Goal: Transaction & Acquisition: Purchase product/service

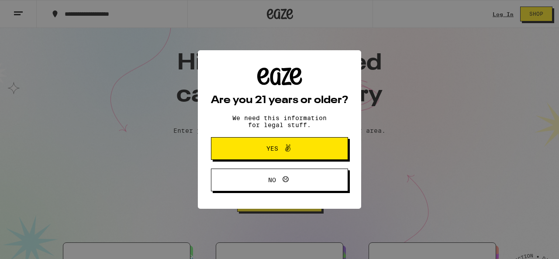
click at [292, 152] on icon at bounding box center [288, 148] width 10 height 10
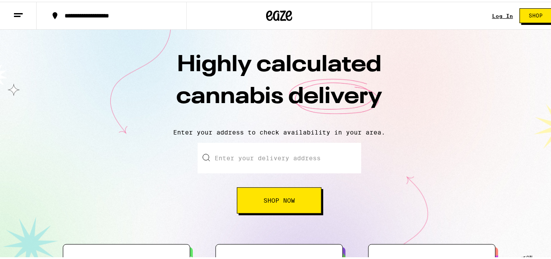
click at [240, 156] on input "Enter your delivery address" at bounding box center [280, 156] width 164 height 31
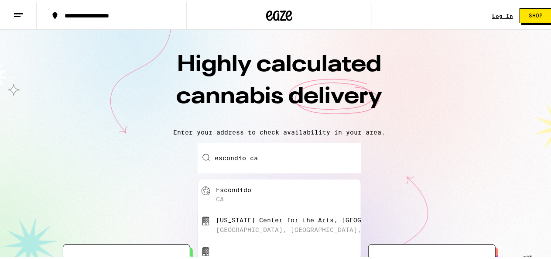
click at [234, 188] on div "Escondido" at bounding box center [233, 188] width 35 height 7
type input "Escondido, [GEOGRAPHIC_DATA]"
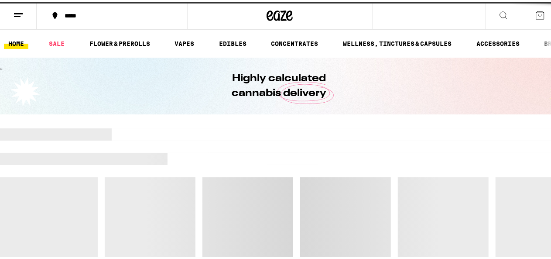
click at [249, 192] on div at bounding box center [279, 218] width 559 height 183
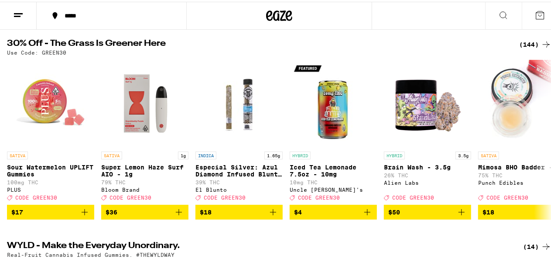
scroll to position [93, 0]
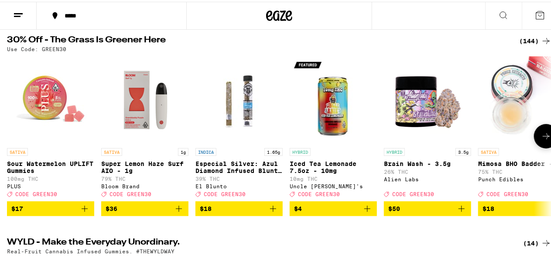
click at [541, 137] on icon at bounding box center [546, 134] width 10 height 10
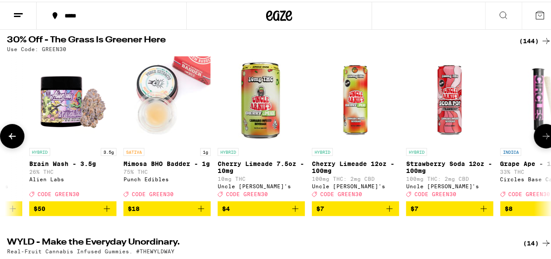
scroll to position [0, 442]
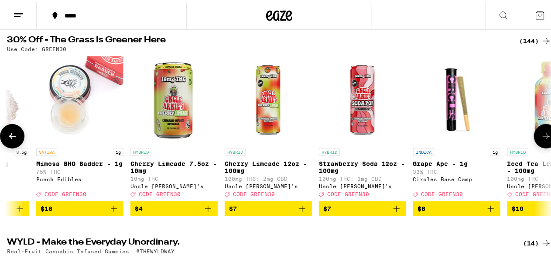
click at [541, 137] on icon at bounding box center [546, 134] width 10 height 10
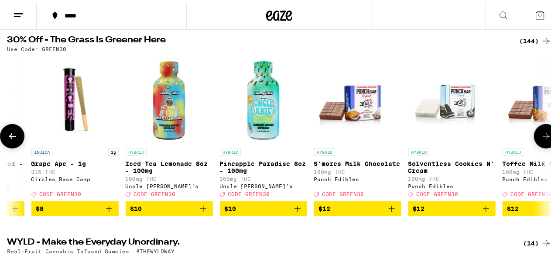
scroll to position [0, 885]
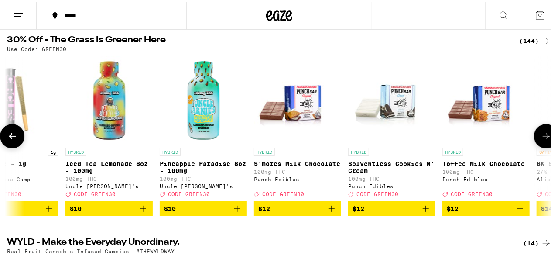
click at [541, 137] on icon at bounding box center [546, 134] width 10 height 10
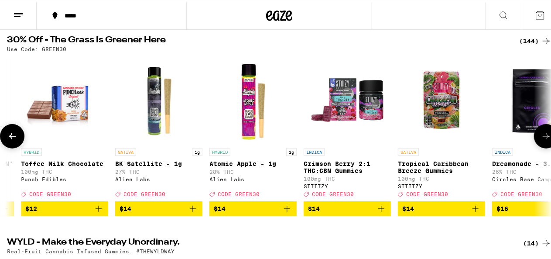
scroll to position [0, 1327]
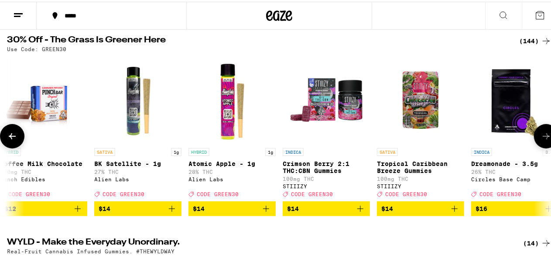
click at [541, 137] on icon at bounding box center [546, 134] width 10 height 10
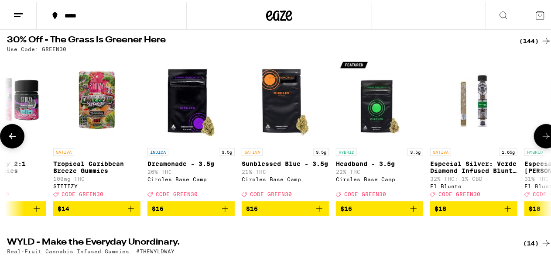
scroll to position [0, 1770]
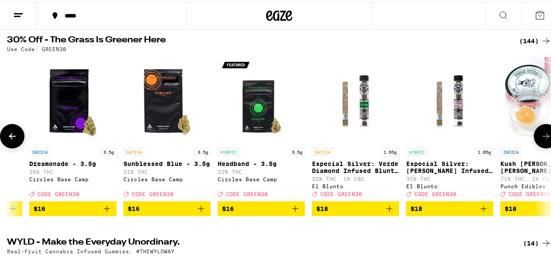
click at [541, 137] on icon at bounding box center [546, 134] width 10 height 10
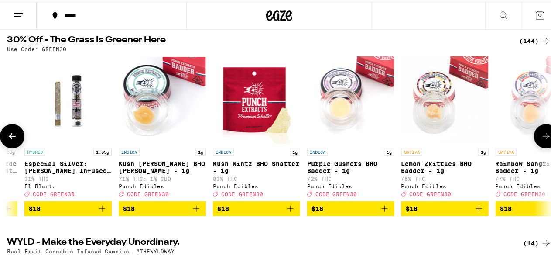
scroll to position [0, 2212]
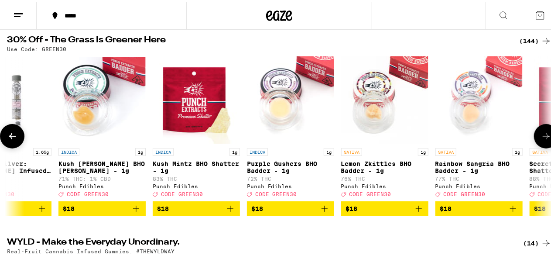
click at [541, 137] on icon at bounding box center [546, 134] width 10 height 10
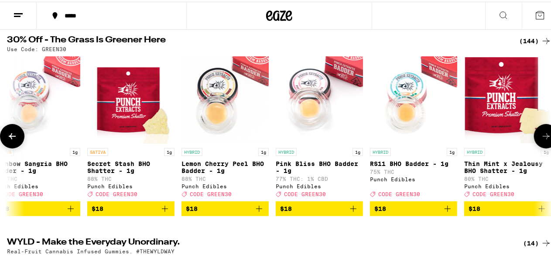
click at [541, 137] on icon at bounding box center [546, 134] width 10 height 10
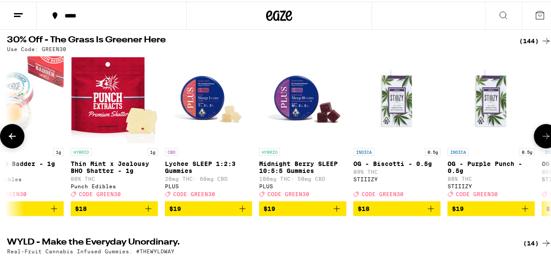
scroll to position [0, 3097]
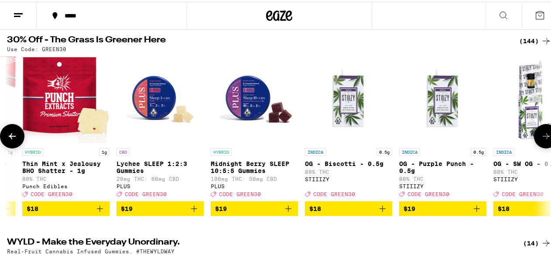
click at [541, 137] on icon at bounding box center [546, 134] width 10 height 10
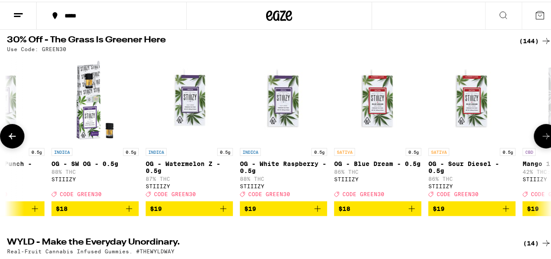
click at [541, 137] on icon at bounding box center [546, 134] width 10 height 10
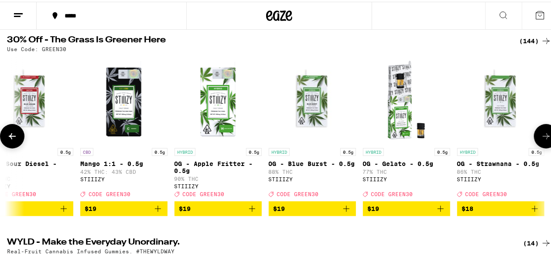
click at [541, 137] on icon at bounding box center [546, 134] width 10 height 10
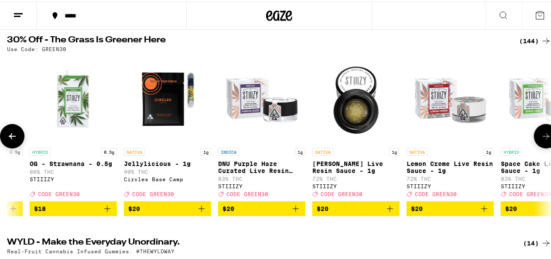
scroll to position [0, 4425]
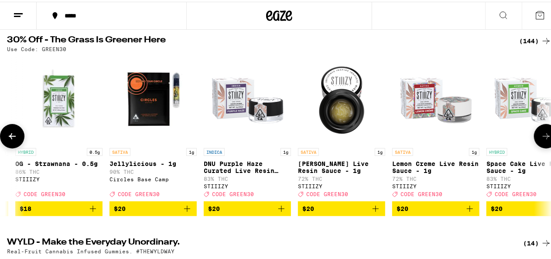
click at [541, 137] on icon at bounding box center [546, 134] width 10 height 10
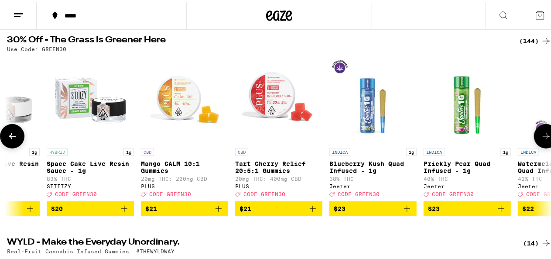
scroll to position [0, 4867]
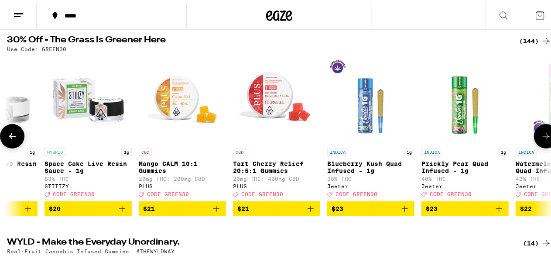
click at [541, 136] on icon at bounding box center [546, 134] width 10 height 10
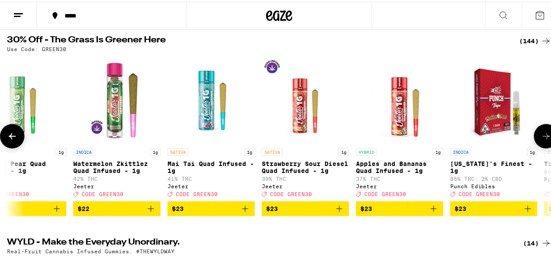
click at [541, 136] on icon at bounding box center [546, 134] width 10 height 10
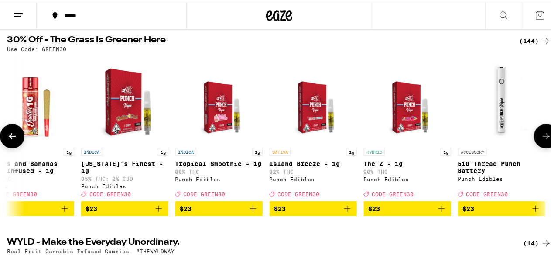
scroll to position [0, 5752]
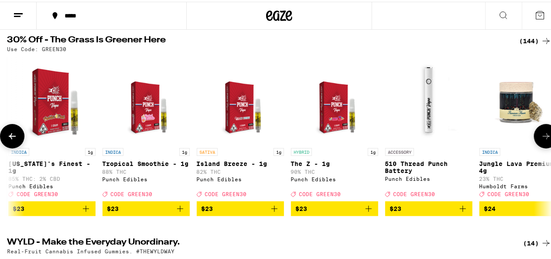
click at [541, 136] on icon at bounding box center [546, 134] width 10 height 10
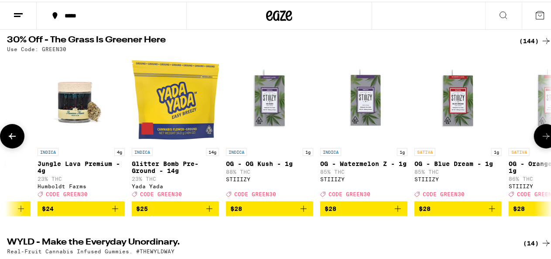
click at [541, 136] on icon at bounding box center [546, 134] width 10 height 10
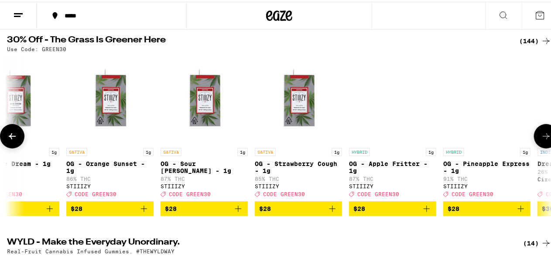
click at [541, 136] on icon at bounding box center [546, 134] width 10 height 10
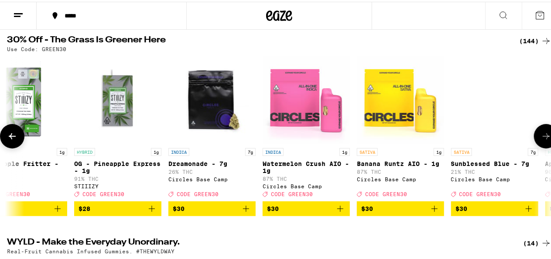
scroll to position [0, 7079]
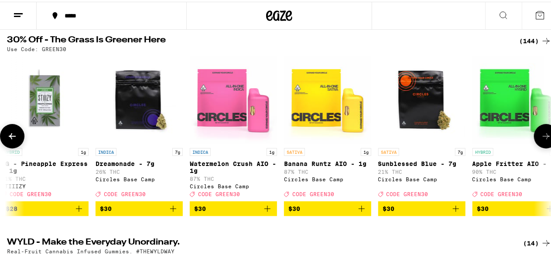
click at [541, 136] on icon at bounding box center [546, 134] width 10 height 10
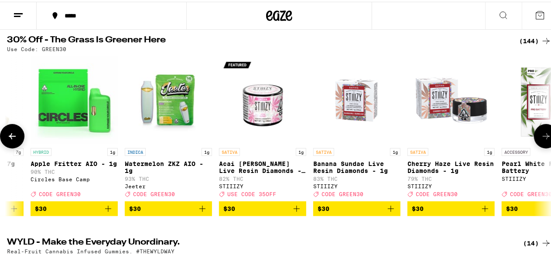
click at [541, 136] on icon at bounding box center [546, 134] width 10 height 10
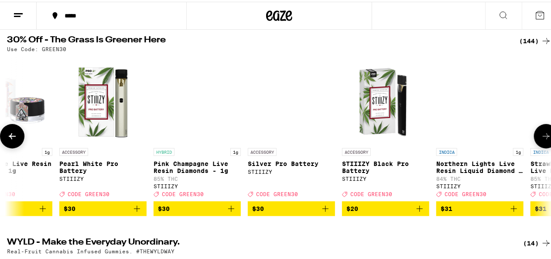
click at [541, 136] on icon at bounding box center [546, 134] width 10 height 10
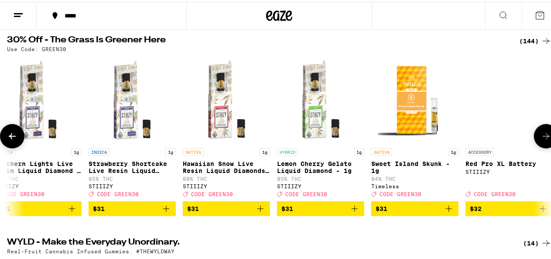
click at [541, 136] on icon at bounding box center [546, 134] width 10 height 10
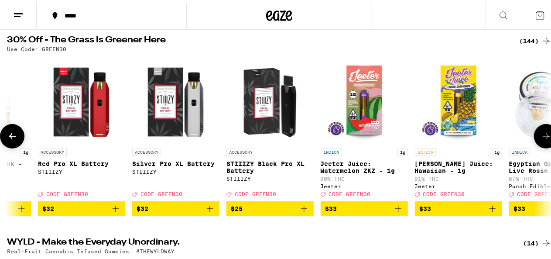
scroll to position [0, 8849]
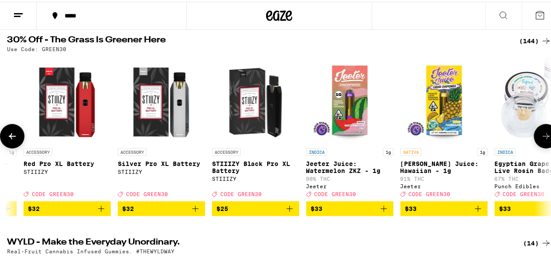
click at [541, 136] on icon at bounding box center [546, 134] width 10 height 10
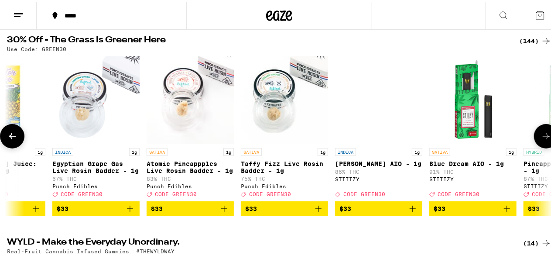
click at [541, 136] on icon at bounding box center [546, 134] width 10 height 10
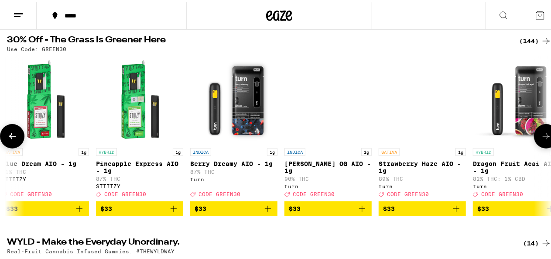
scroll to position [0, 9734]
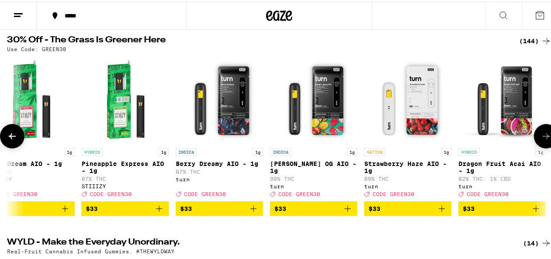
click at [11, 138] on icon at bounding box center [12, 134] width 7 height 6
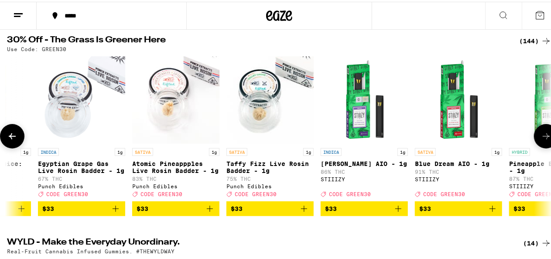
scroll to position [0, 9292]
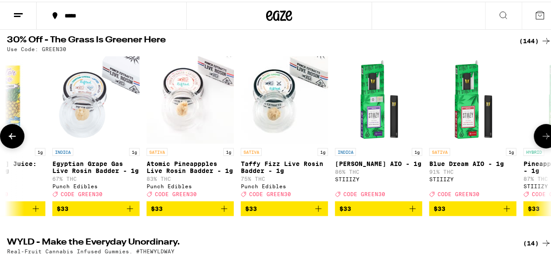
click at [534, 131] on button at bounding box center [546, 134] width 24 height 24
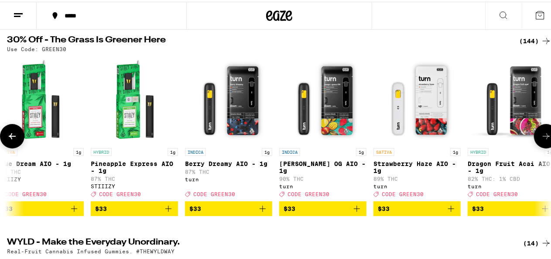
scroll to position [0, 9735]
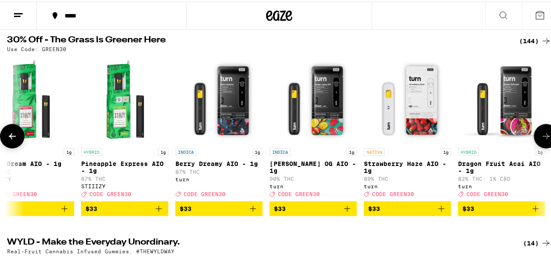
click at [534, 131] on button at bounding box center [546, 134] width 24 height 24
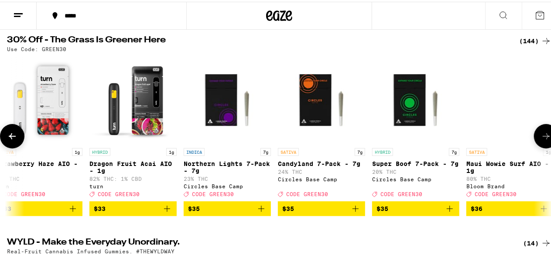
scroll to position [0, 10177]
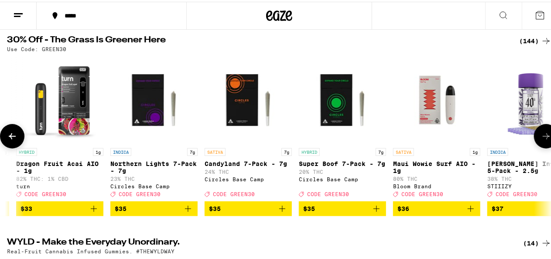
click at [534, 131] on button at bounding box center [546, 134] width 24 height 24
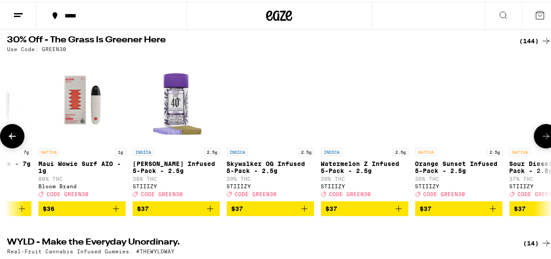
scroll to position [0, 10619]
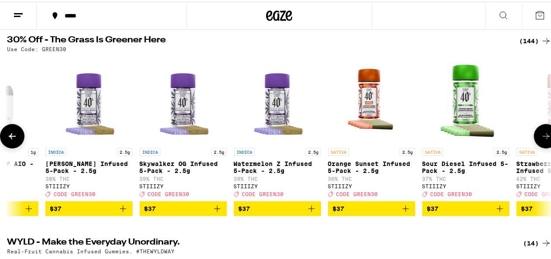
click at [534, 131] on button at bounding box center [546, 134] width 24 height 24
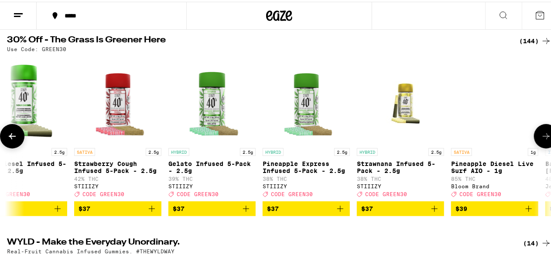
click at [534, 131] on button at bounding box center [546, 134] width 24 height 24
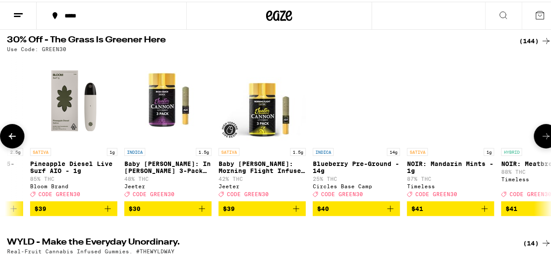
scroll to position [0, 11504]
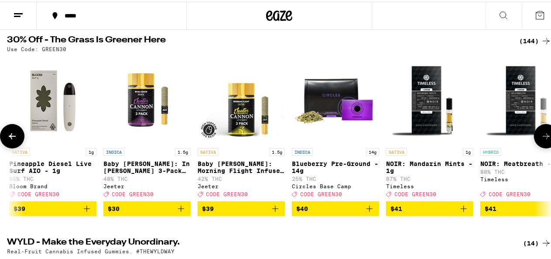
click at [534, 131] on button at bounding box center [546, 134] width 24 height 24
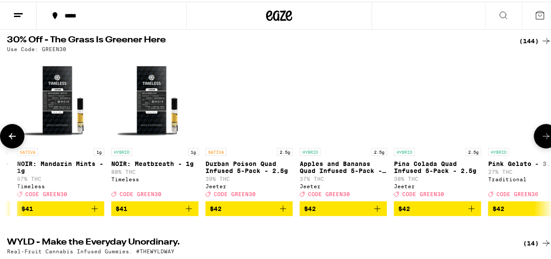
scroll to position [0, 11947]
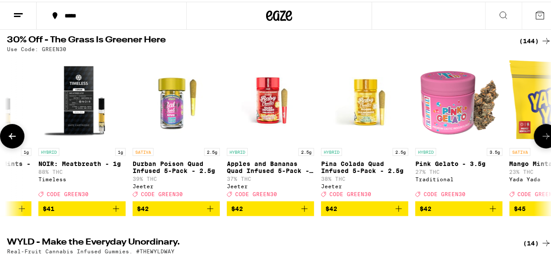
click at [534, 131] on button at bounding box center [546, 134] width 24 height 24
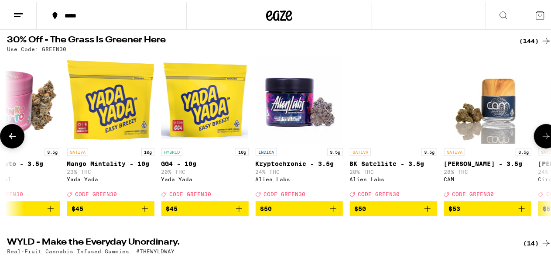
click at [534, 131] on button at bounding box center [546, 134] width 24 height 24
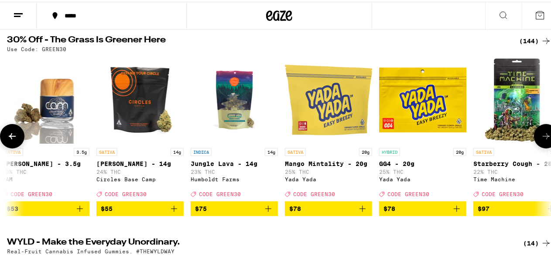
click at [534, 131] on button at bounding box center [546, 134] width 24 height 24
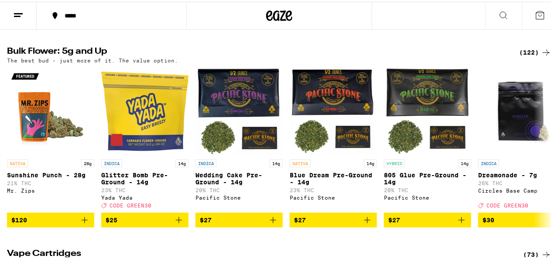
scroll to position [917, 0]
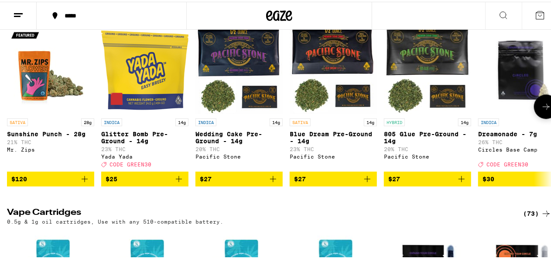
click at [541, 110] on icon at bounding box center [546, 105] width 10 height 10
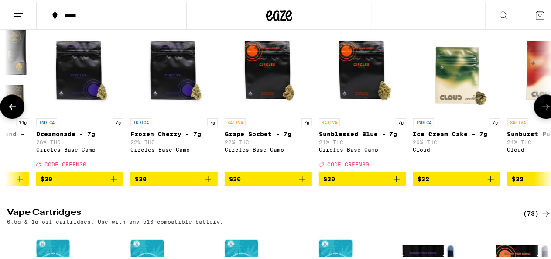
click at [541, 110] on icon at bounding box center [546, 105] width 10 height 10
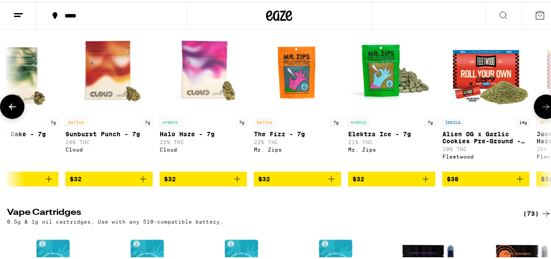
click at [541, 110] on icon at bounding box center [546, 105] width 10 height 10
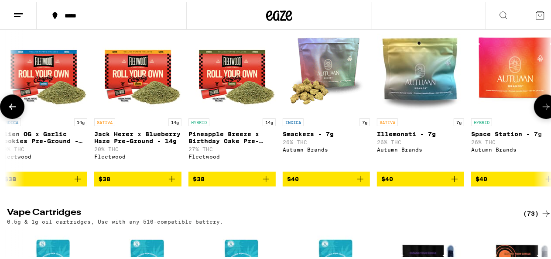
click at [541, 110] on icon at bounding box center [546, 105] width 10 height 10
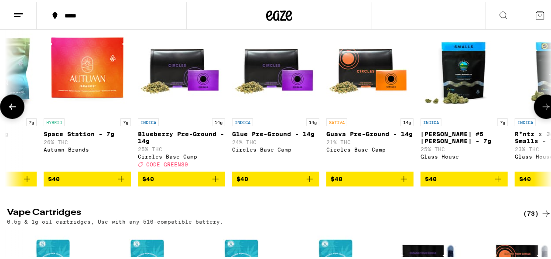
click at [541, 110] on icon at bounding box center [546, 105] width 10 height 10
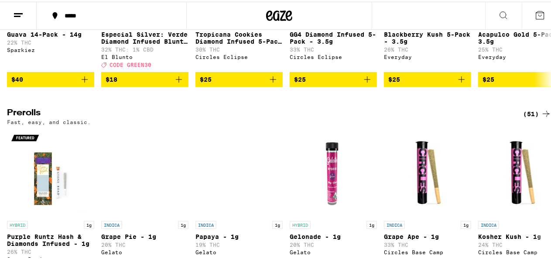
scroll to position [2146, 0]
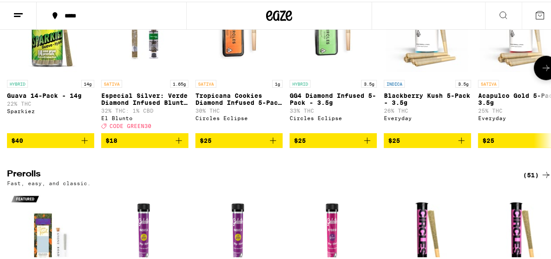
click at [542, 79] on button at bounding box center [546, 66] width 24 height 24
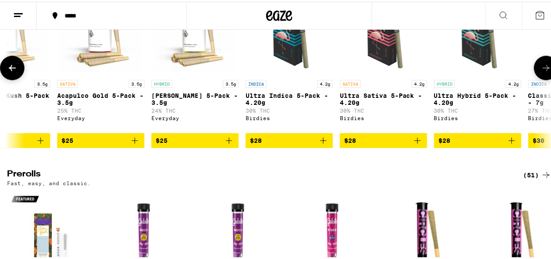
scroll to position [0, 442]
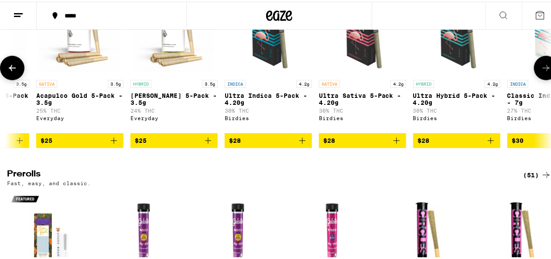
click at [538, 79] on button at bounding box center [546, 66] width 24 height 24
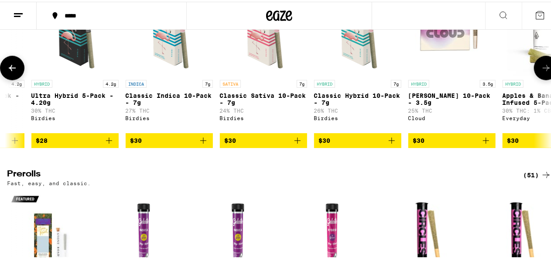
scroll to position [0, 885]
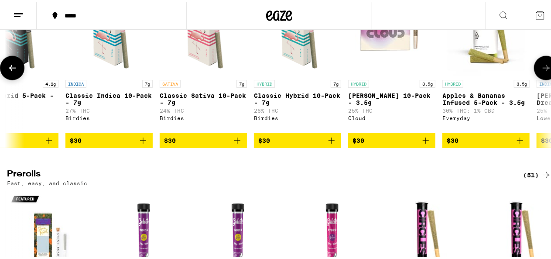
click at [538, 79] on button at bounding box center [546, 66] width 24 height 24
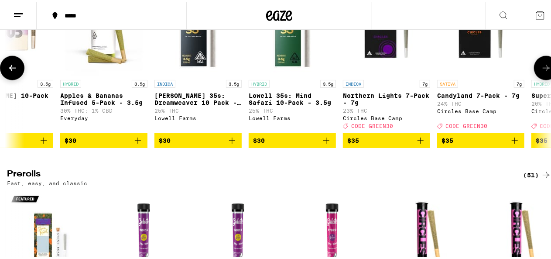
scroll to position [0, 1327]
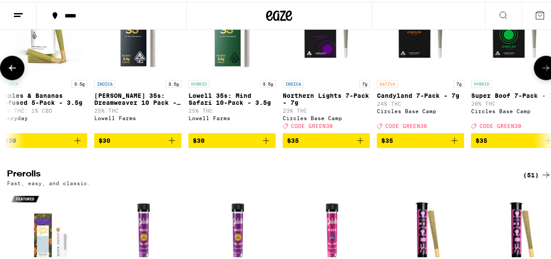
click at [538, 79] on button at bounding box center [546, 66] width 24 height 24
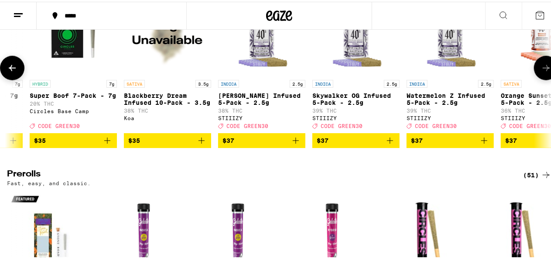
click at [538, 79] on button at bounding box center [546, 66] width 24 height 24
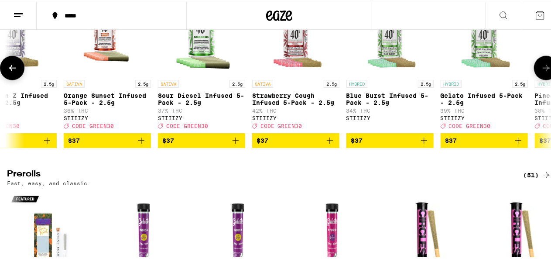
click at [541, 72] on icon at bounding box center [546, 66] width 10 height 10
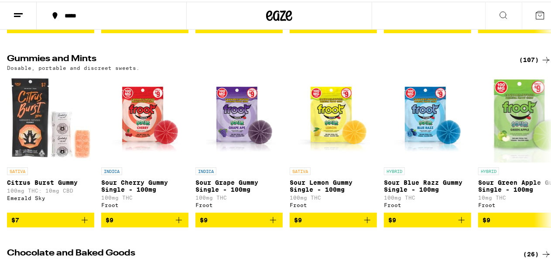
scroll to position [2528, 0]
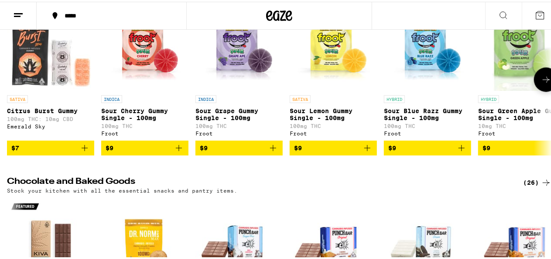
click at [539, 90] on button at bounding box center [546, 77] width 24 height 24
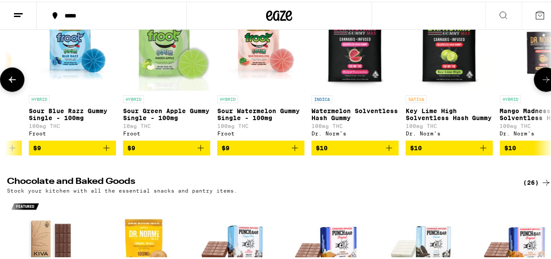
scroll to position [0, 442]
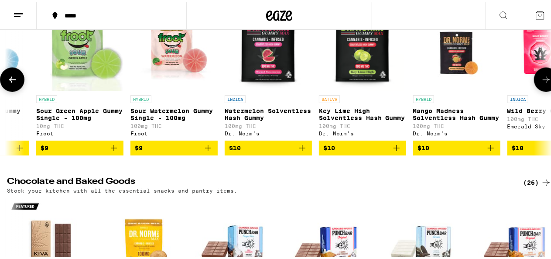
click at [539, 90] on button at bounding box center [546, 77] width 24 height 24
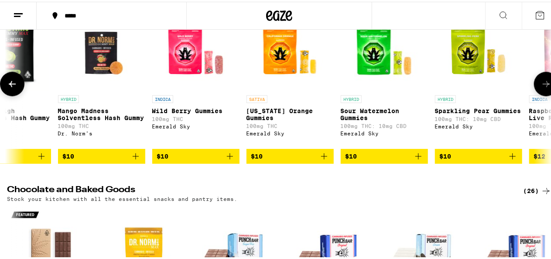
click at [539, 94] on button at bounding box center [546, 82] width 24 height 24
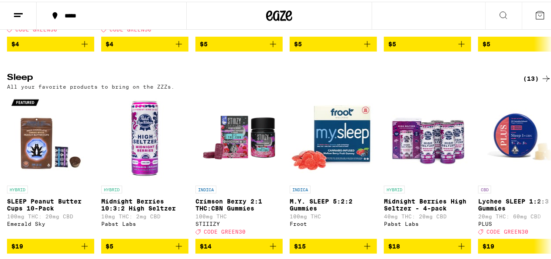
scroll to position [3199, 0]
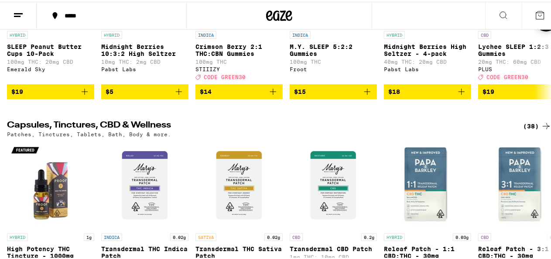
click at [541, 23] on icon at bounding box center [546, 17] width 10 height 10
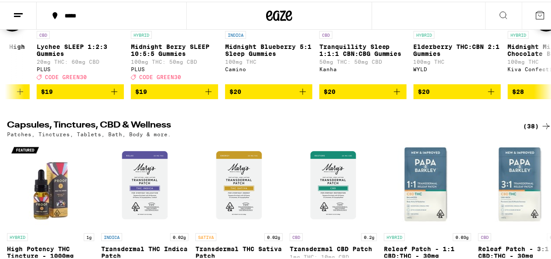
click at [541, 23] on icon at bounding box center [546, 17] width 10 height 10
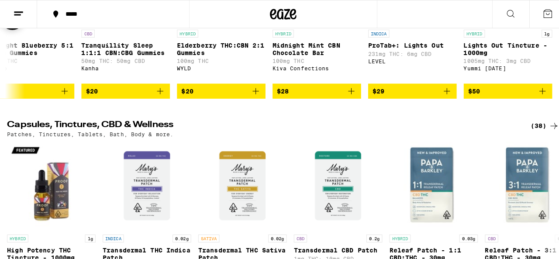
scroll to position [0, 688]
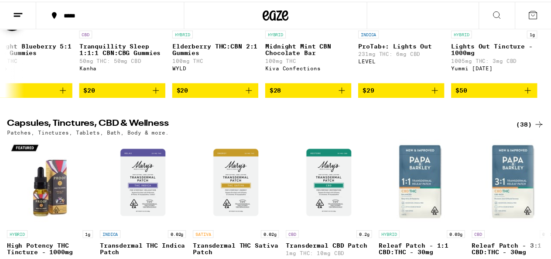
scroll to position [0, 681]
